Goal: Information Seeking & Learning: Find specific page/section

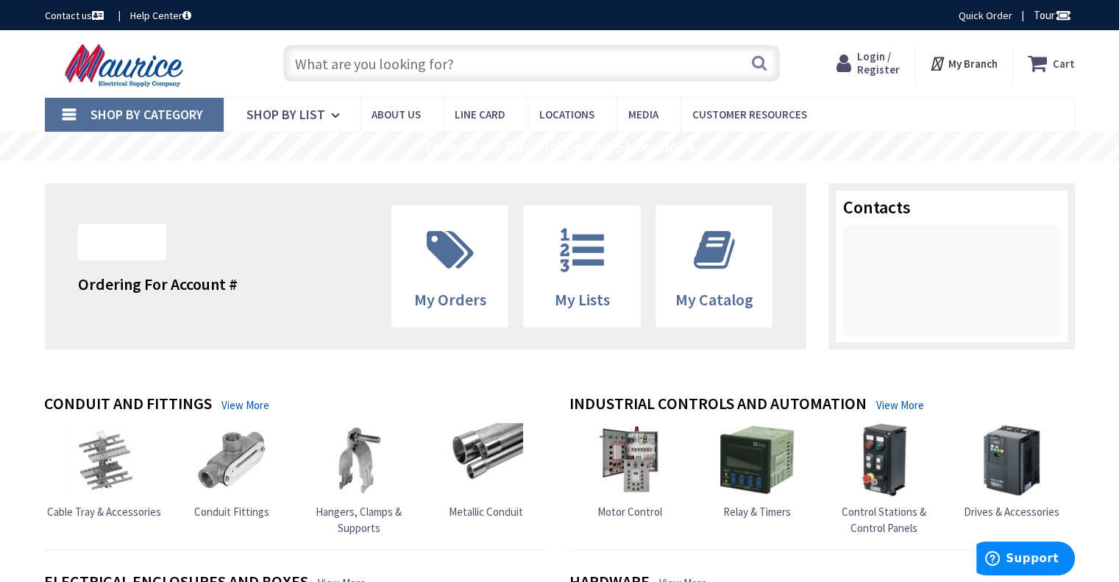
click at [867, 53] on span "Login / Register" at bounding box center [878, 62] width 43 height 27
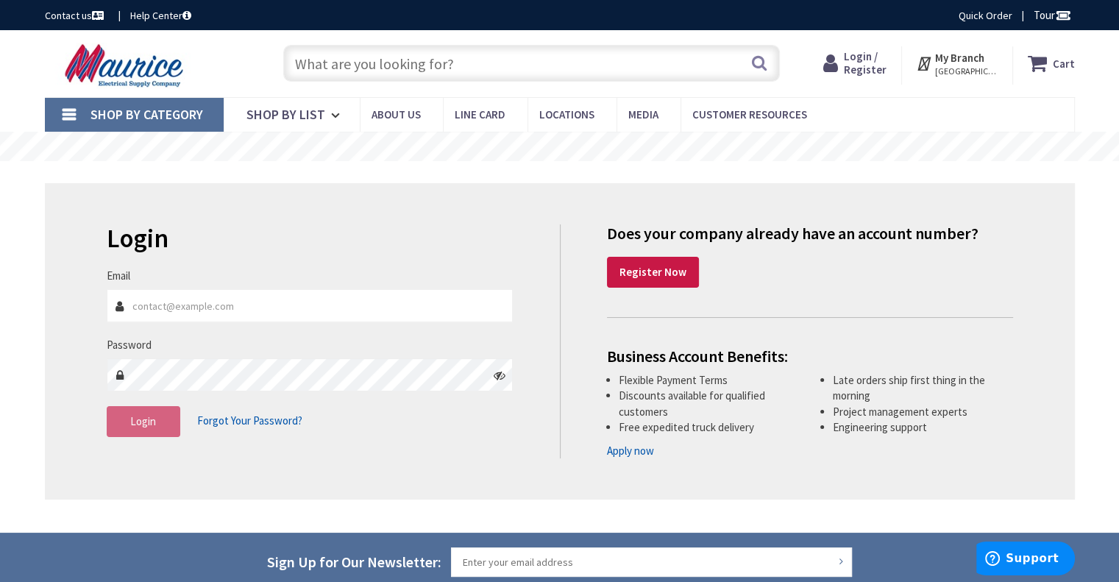
click at [387, 295] on input "Email" at bounding box center [310, 305] width 407 height 33
click at [159, 302] on input "Email" at bounding box center [310, 305] width 407 height 33
click at [82, 71] on img at bounding box center [126, 66] width 163 height 46
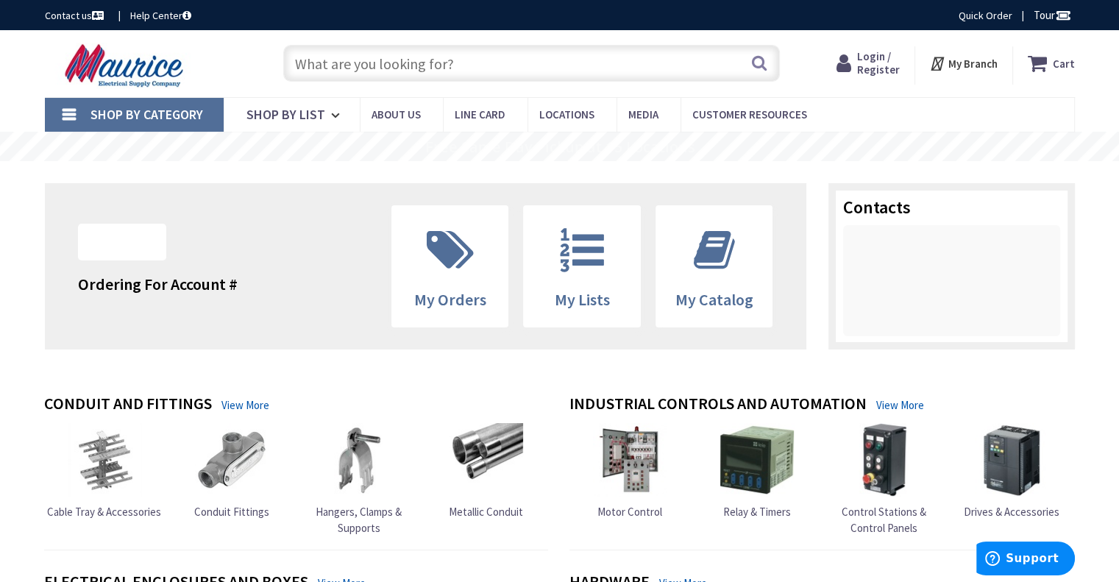
click at [871, 55] on span "Login / Register" at bounding box center [878, 62] width 43 height 27
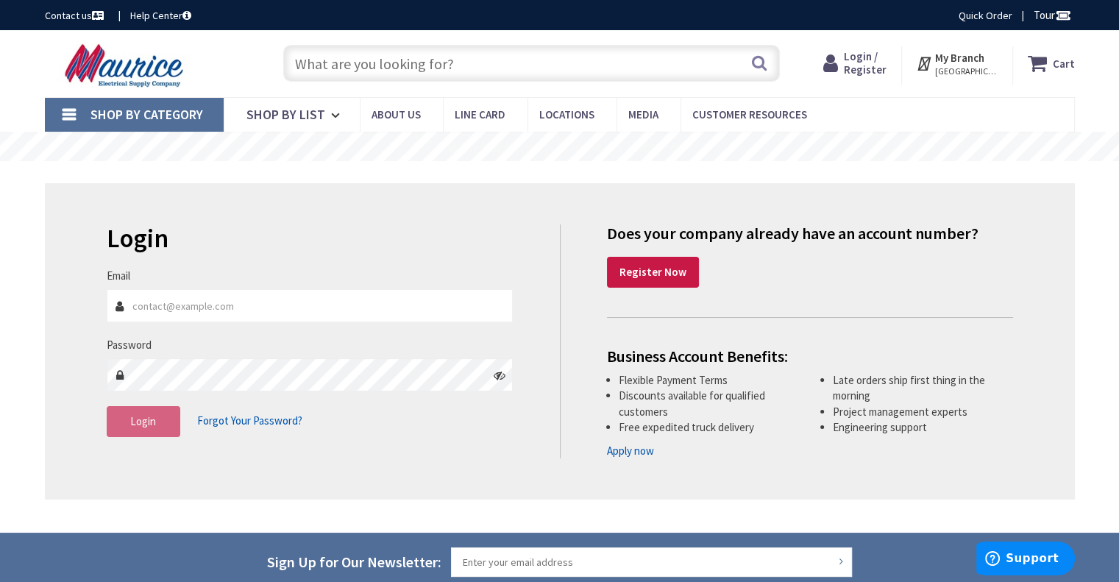
click at [335, 320] on input "Email" at bounding box center [310, 305] width 407 height 33
type input "a"
type input "kyle@zillaelectric.com"
click at [500, 375] on icon at bounding box center [500, 375] width 12 height 12
click at [138, 422] on span "Login" at bounding box center [143, 421] width 26 height 14
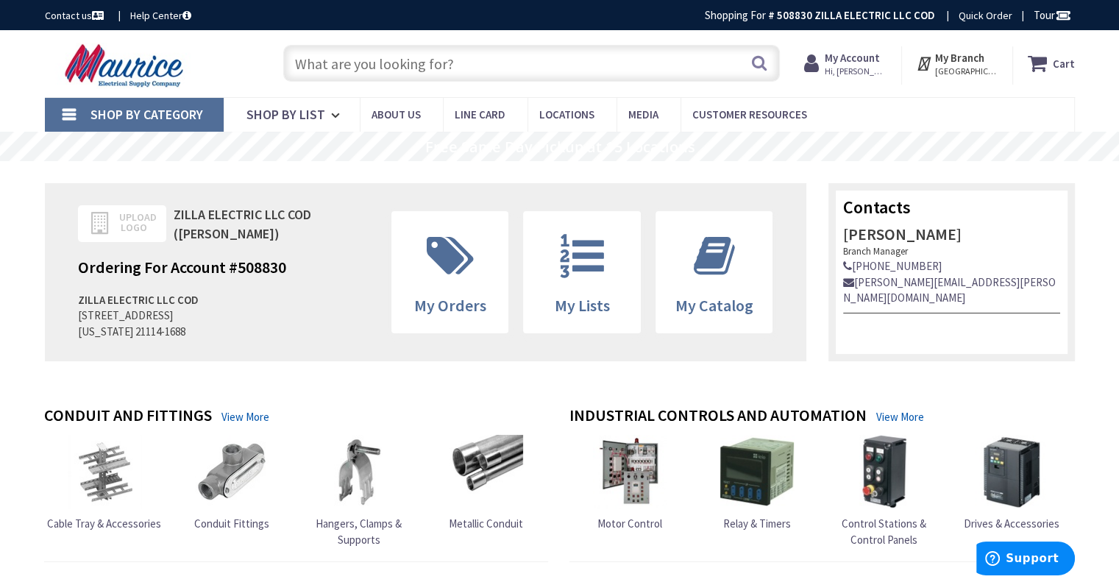
click at [260, 158] on rs-slide "Free Same Day Pickup at 15 Locations" at bounding box center [559, 146] width 1119 height 29
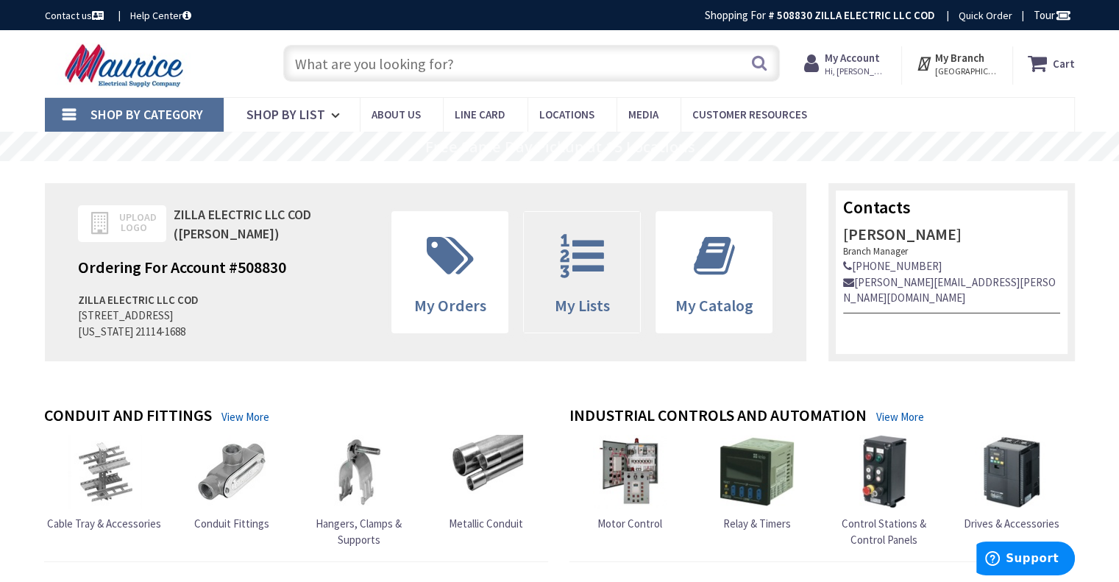
drag, startPoint x: 706, startPoint y: 58, endPoint x: 579, endPoint y: 258, distance: 237.1
click at [579, 258] on icon at bounding box center [581, 256] width 59 height 44
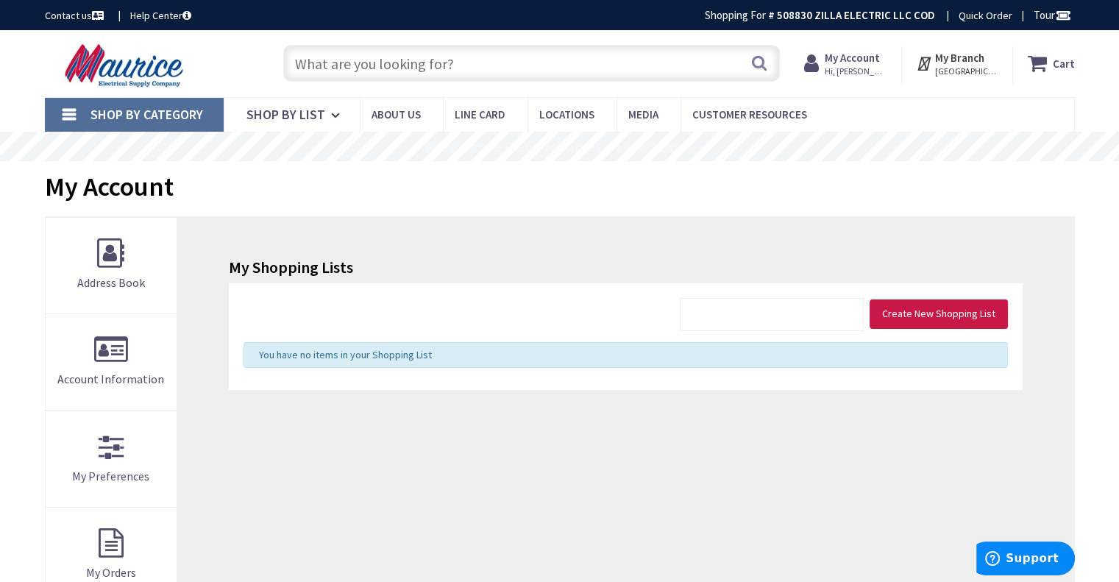
click at [471, 58] on input "text" at bounding box center [531, 63] width 497 height 37
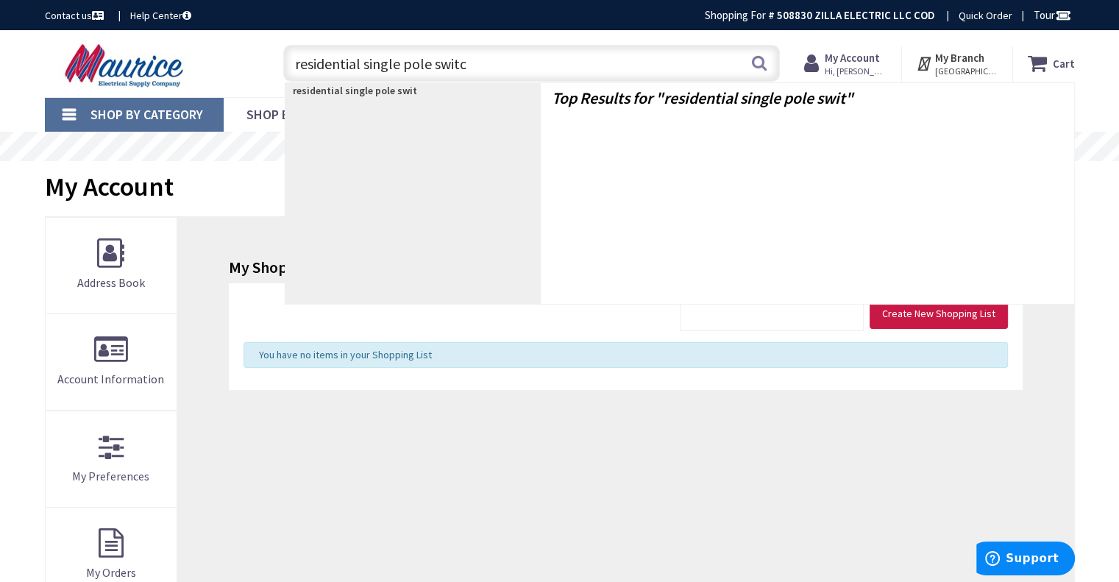
type input "residential single pole switch"
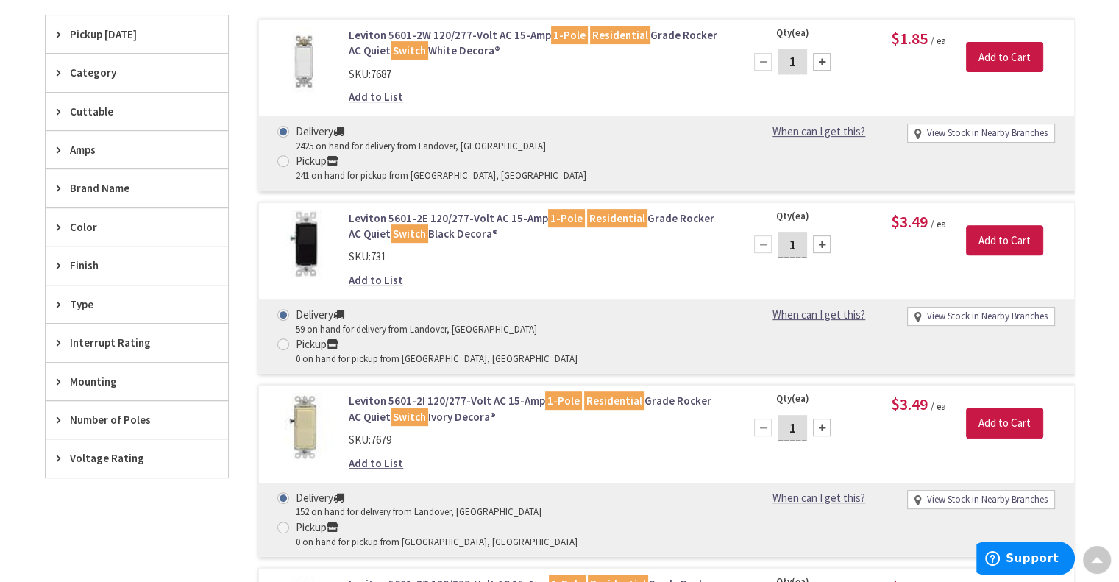
scroll to position [561, 0]
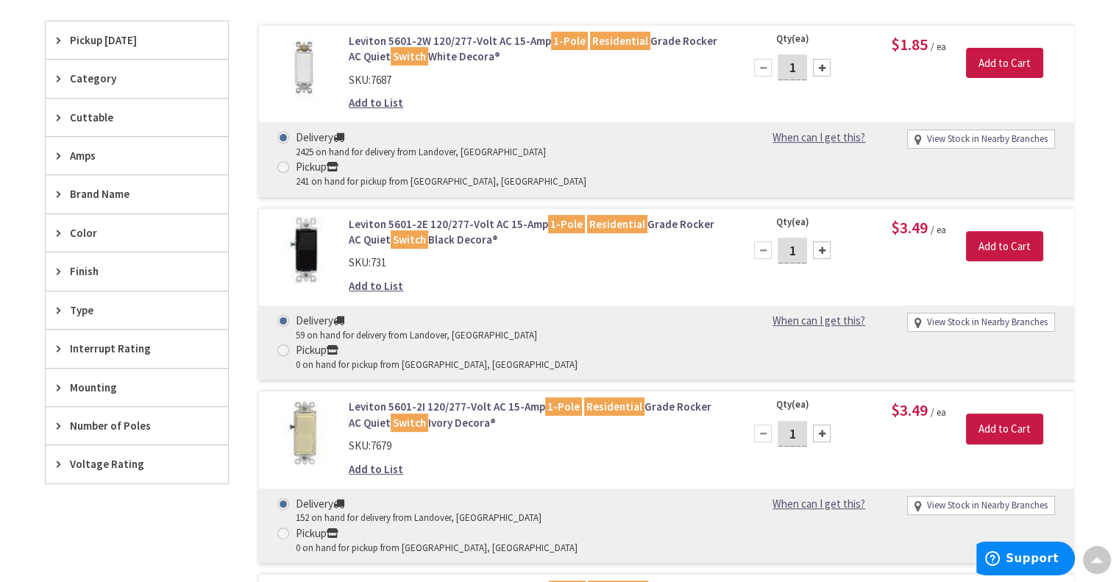
click at [477, 37] on link "Leviton 5601-2W 120/277-Volt AC 15-Amp 1-Pole Residential Grade Rocker AC Quiet…" at bounding box center [536, 49] width 374 height 32
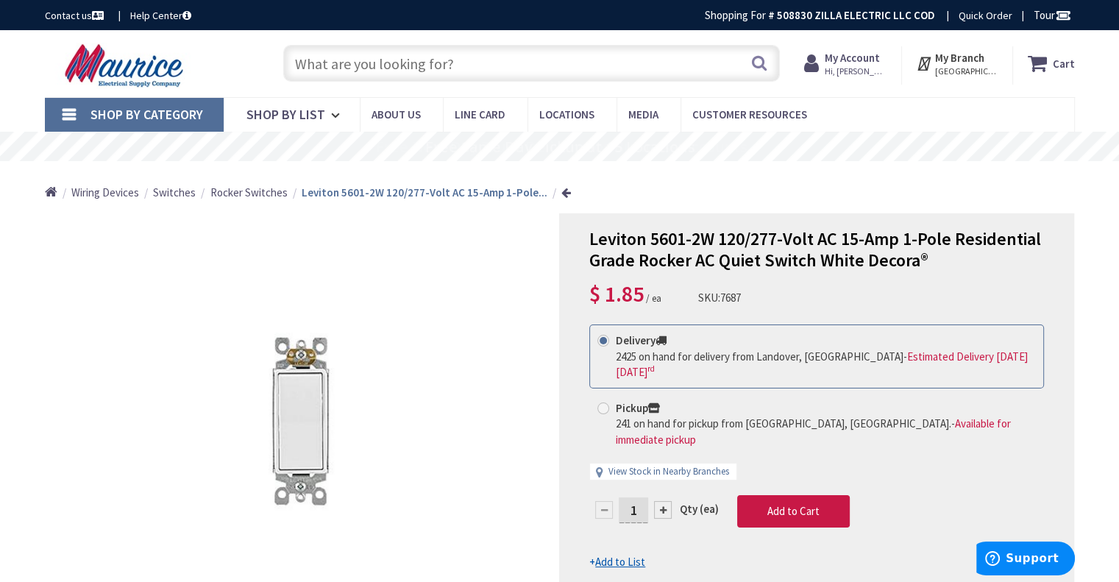
click at [482, 68] on input "text" at bounding box center [531, 63] width 497 height 37
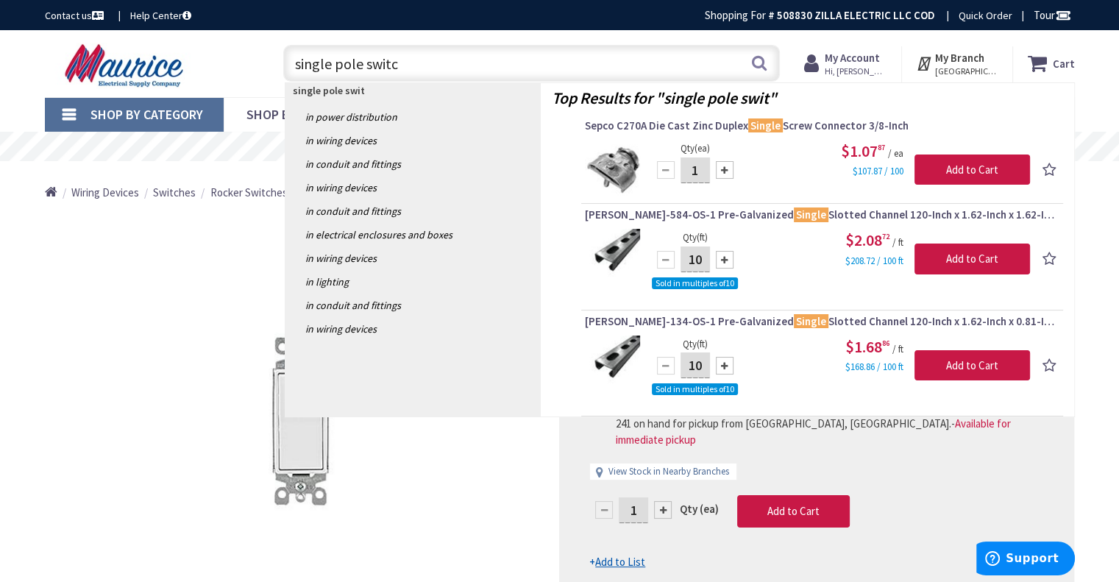
type input "single pole switch"
